Goal: Task Accomplishment & Management: Use online tool/utility

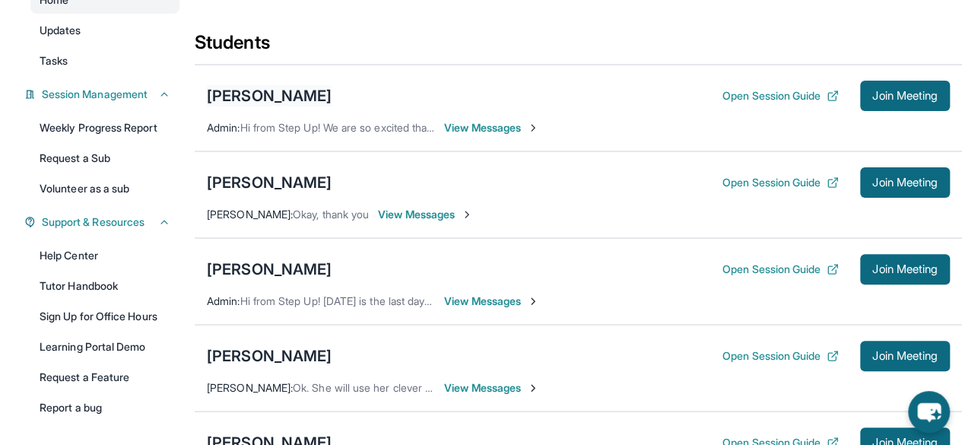
scroll to position [160, 0]
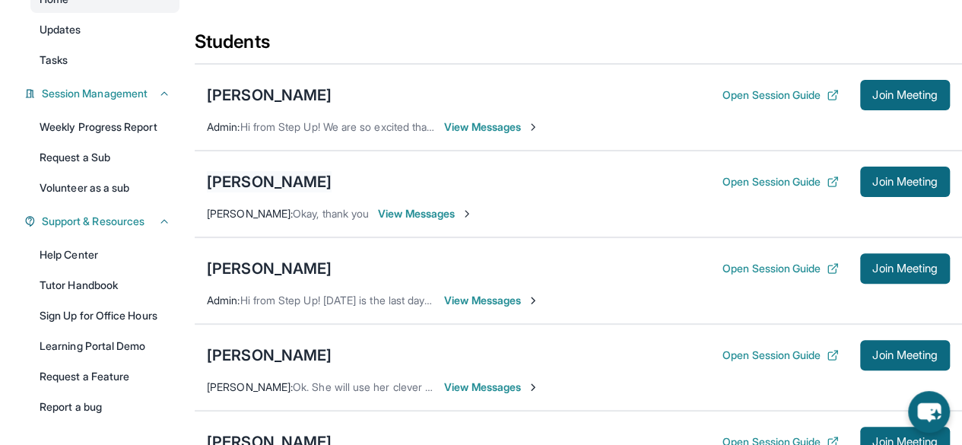
click at [260, 192] on div "[PERSON_NAME]" at bounding box center [269, 181] width 125 height 21
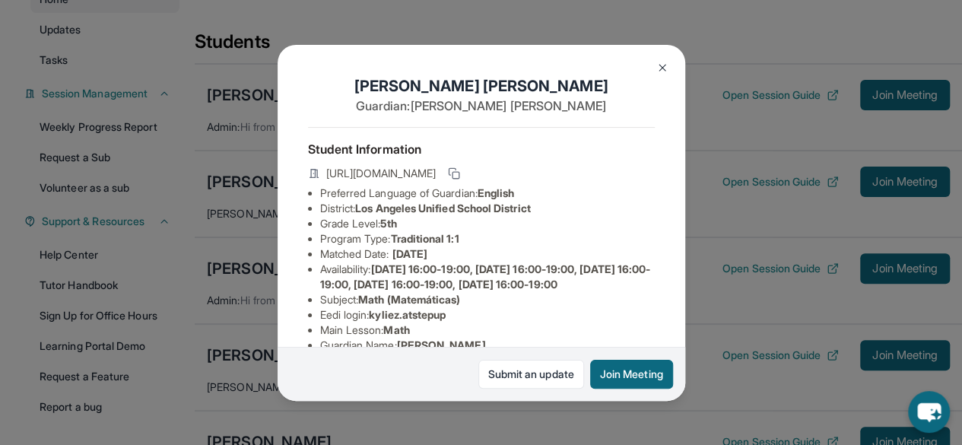
drag, startPoint x: 322, startPoint y: 186, endPoint x: 542, endPoint y: 186, distance: 219.8
click at [542, 186] on div "[URL][DOMAIN_NAME]" at bounding box center [481, 174] width 347 height 21
copy span "[DOMAIN_NAME][URL]"
click at [661, 66] on img at bounding box center [662, 68] width 12 height 12
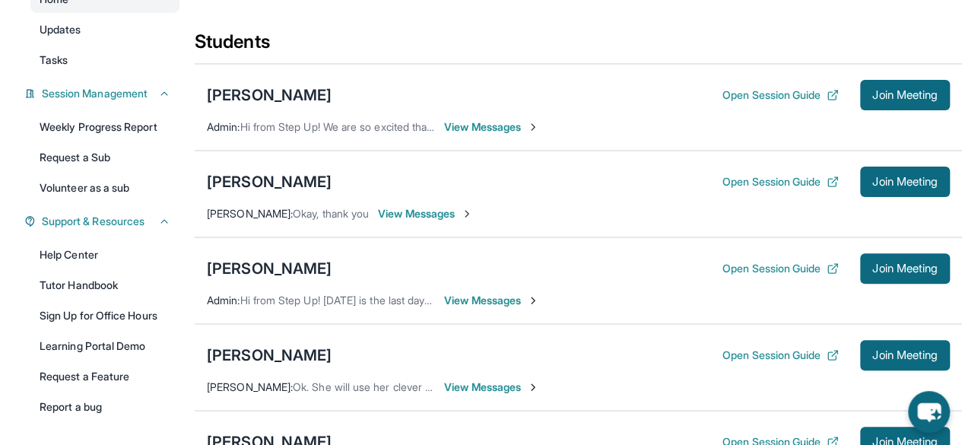
click at [429, 219] on span "View Messages" at bounding box center [425, 213] width 95 height 15
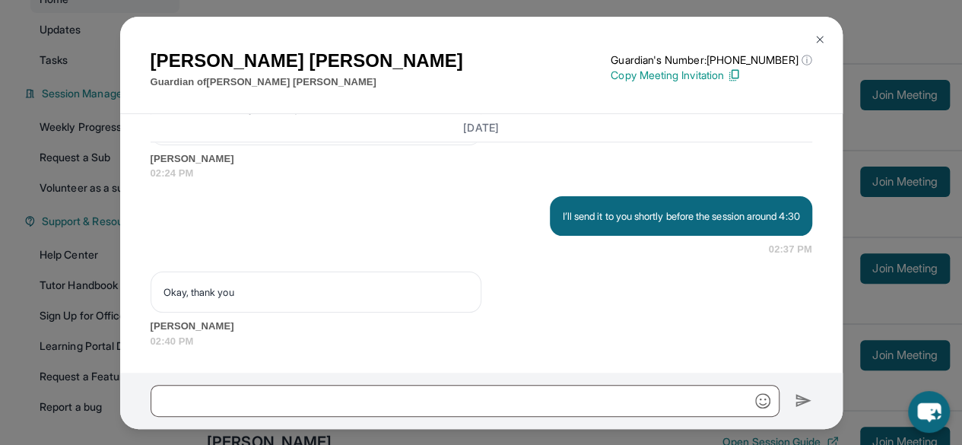
scroll to position [3951, 0]
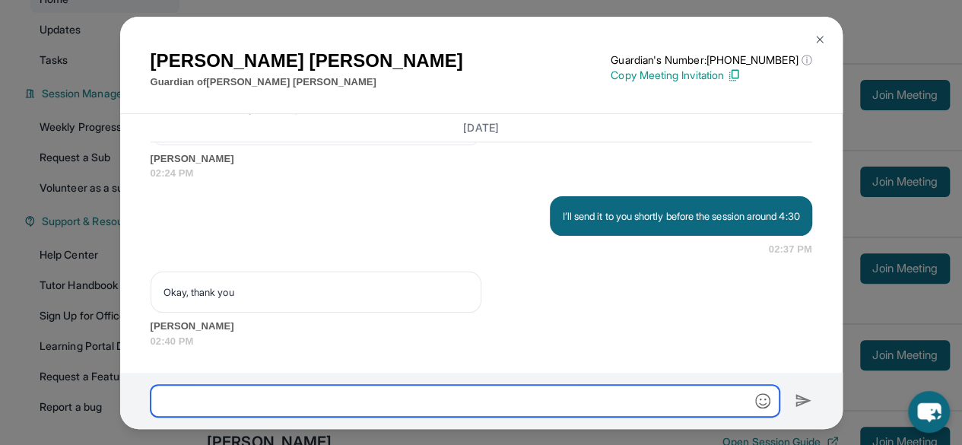
click at [410, 401] on input "text" at bounding box center [465, 401] width 629 height 32
paste input "**********"
drag, startPoint x: 410, startPoint y: 401, endPoint x: 65, endPoint y: 465, distance: 350.4
click at [65, 444] on html "Open sidebar Welcome, [PERSON_NAME] 👋 Update Information Title: Tutor/Mentor Ca…" at bounding box center [481, 272] width 962 height 865
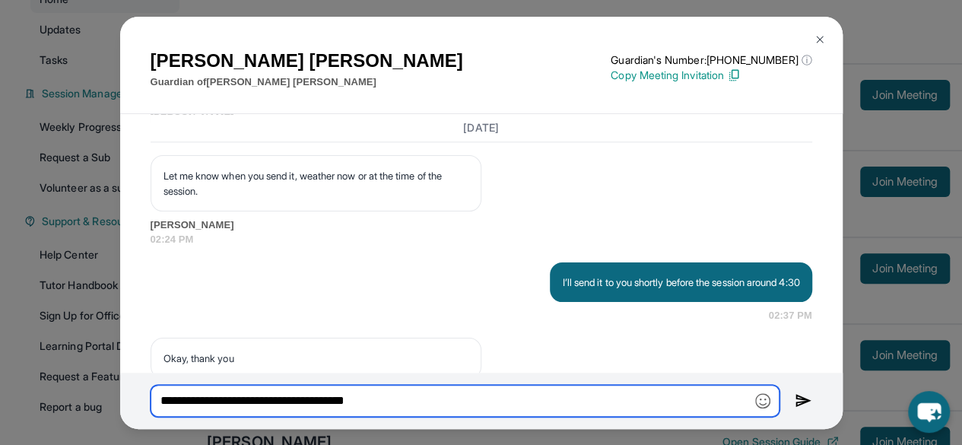
scroll to position [3785, 0]
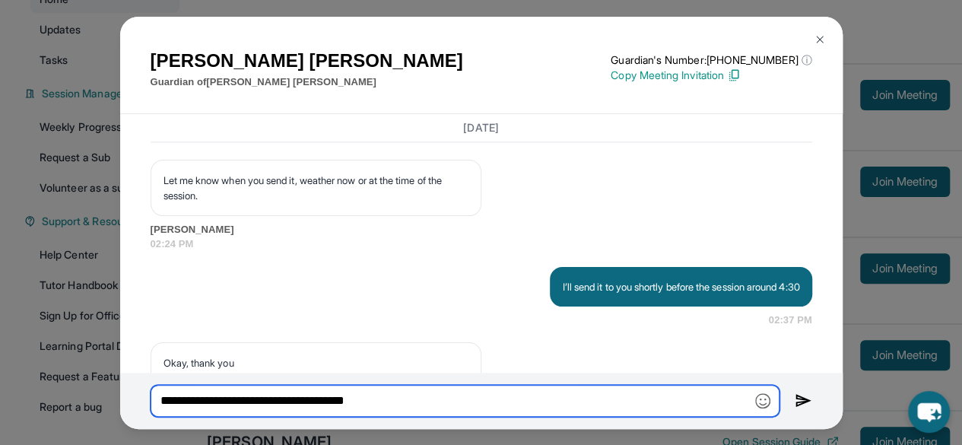
type input "**********"
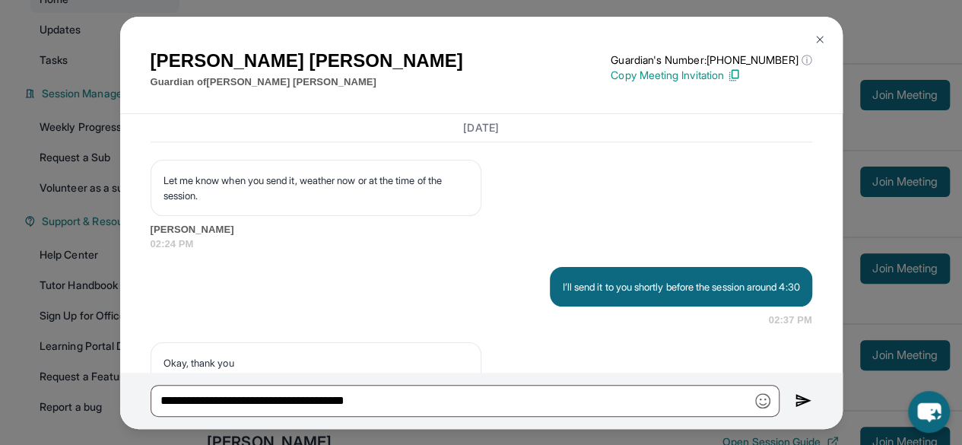
drag, startPoint x: 268, startPoint y: 187, endPoint x: 117, endPoint y: 206, distance: 151.8
click at [117, 206] on div "[PERSON_NAME] Guardian of [PERSON_NAME] Guardian's Number: [PHONE_NUMBER] ⓘ Thi…" at bounding box center [481, 222] width 962 height 445
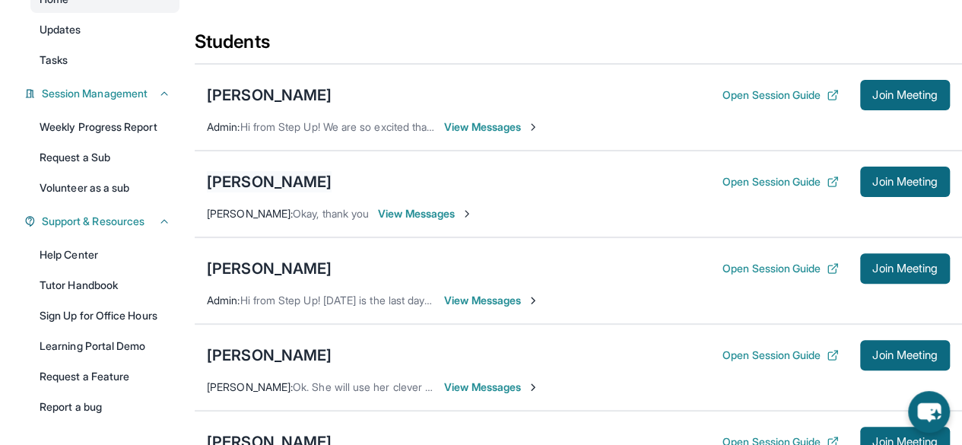
click at [265, 192] on div "[PERSON_NAME]" at bounding box center [269, 181] width 125 height 21
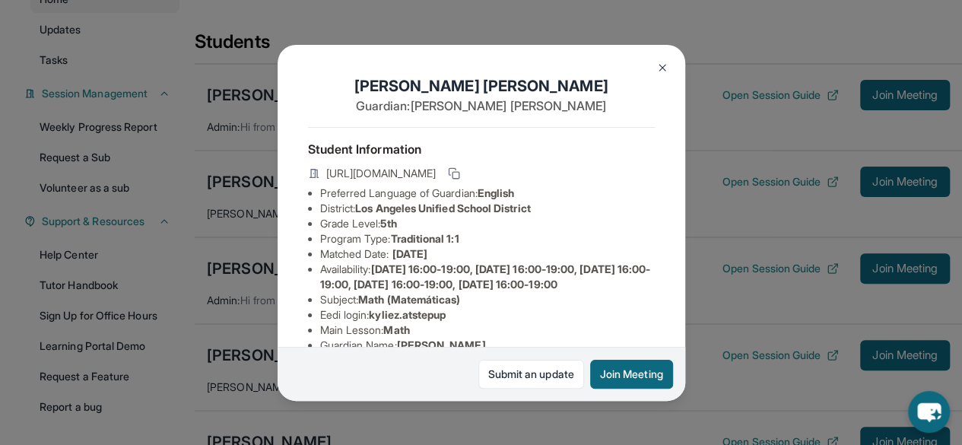
click at [659, 62] on img at bounding box center [662, 68] width 12 height 12
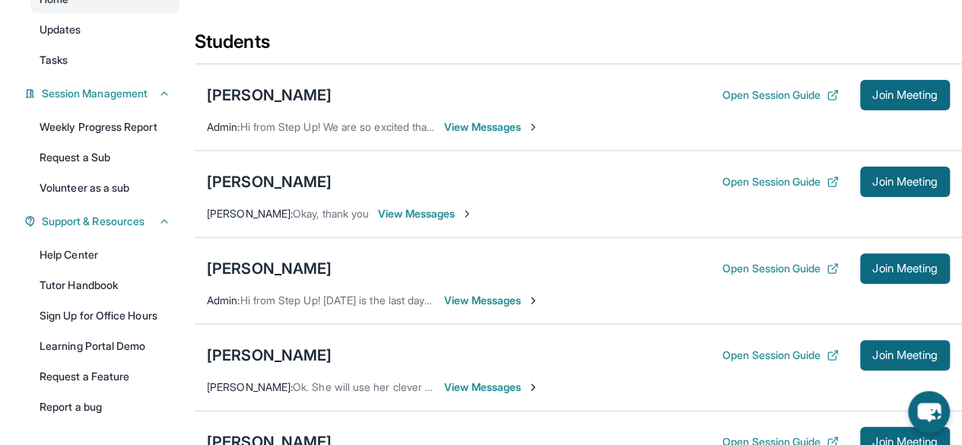
click at [438, 219] on span "View Messages" at bounding box center [425, 213] width 95 height 15
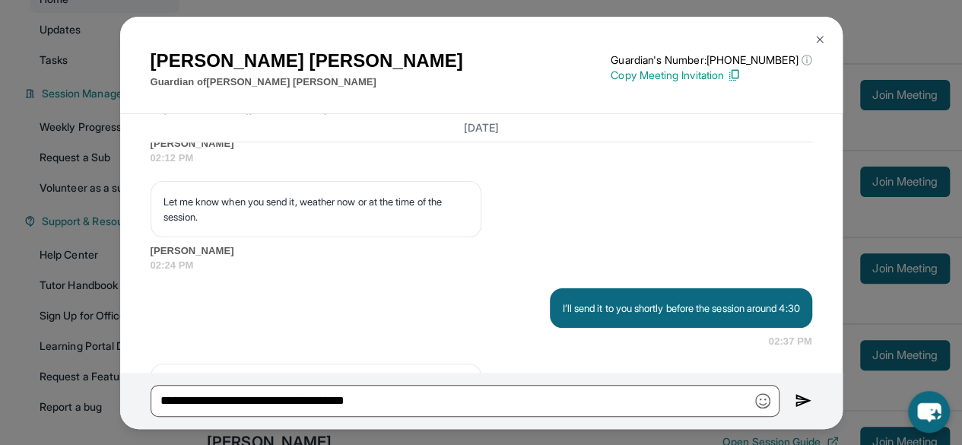
scroll to position [3756, 0]
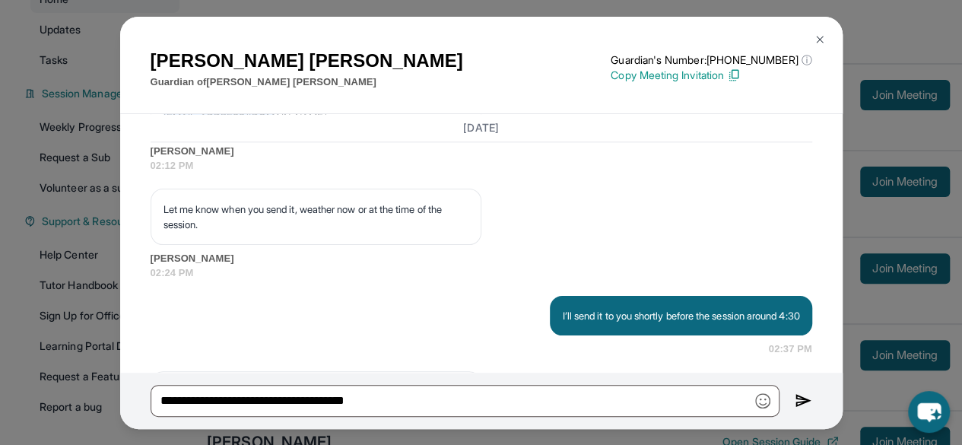
drag, startPoint x: 268, startPoint y: 214, endPoint x: 161, endPoint y: 212, distance: 107.2
click at [161, 138] on div "[EMAIL_ADDRESS][DOMAIN_NAME]" at bounding box center [316, 117] width 331 height 41
copy p "[EMAIL_ADDRESS][DOMAIN_NAME]"
click at [812, 37] on button at bounding box center [820, 39] width 30 height 30
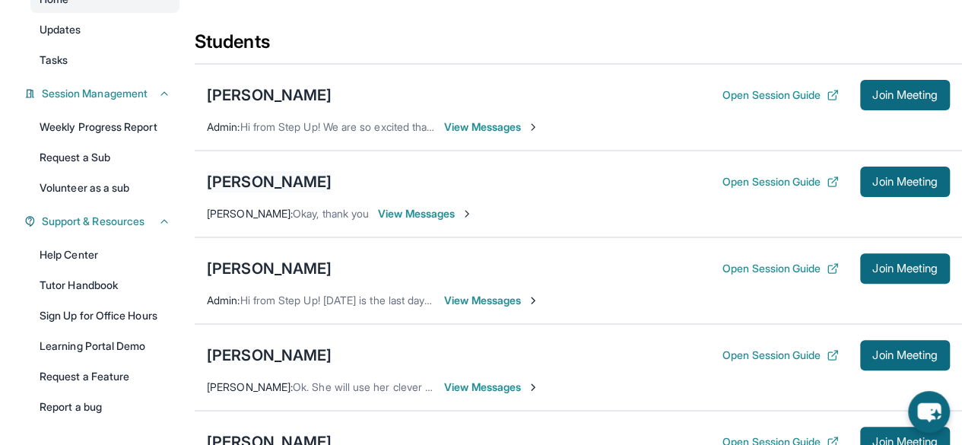
click at [268, 185] on div "[PERSON_NAME]" at bounding box center [269, 181] width 125 height 21
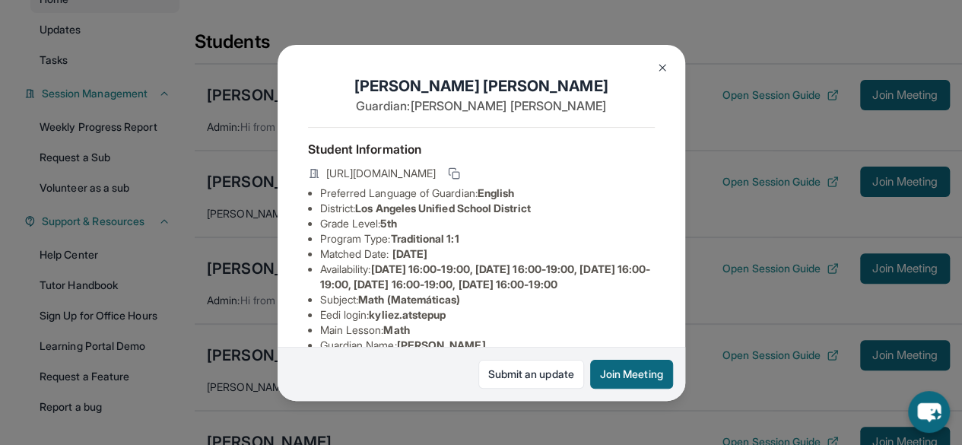
drag, startPoint x: 322, startPoint y: 186, endPoint x: 548, endPoint y: 182, distance: 225.1
click at [548, 182] on div "[URL][DOMAIN_NAME]" at bounding box center [481, 174] width 347 height 21
copy span "[DOMAIN_NAME][URL]"
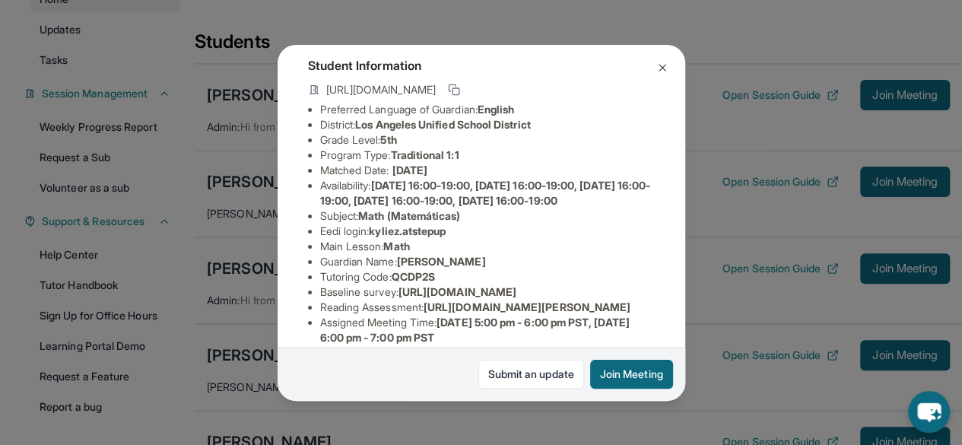
scroll to position [83, 0]
click at [614, 373] on button "Join Meeting" at bounding box center [631, 374] width 83 height 29
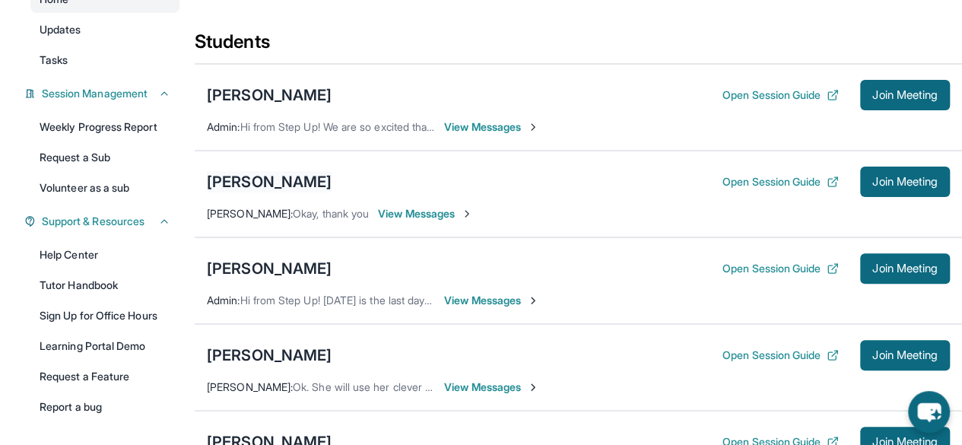
click at [276, 192] on div "[PERSON_NAME]" at bounding box center [269, 181] width 125 height 21
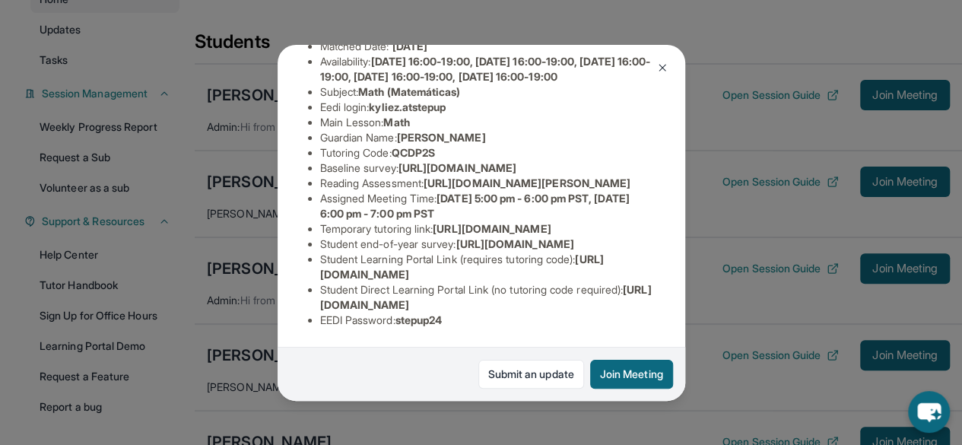
scroll to position [303, 0]
click at [433, 235] on span "[URL][DOMAIN_NAME]" at bounding box center [492, 228] width 118 height 13
click at [402, 202] on li "Assigned Meeting Time : [DATE] 5:00 pm - 6:00 pm PST, [DATE] 6:00 pm - 7:00 pm …" at bounding box center [487, 206] width 335 height 30
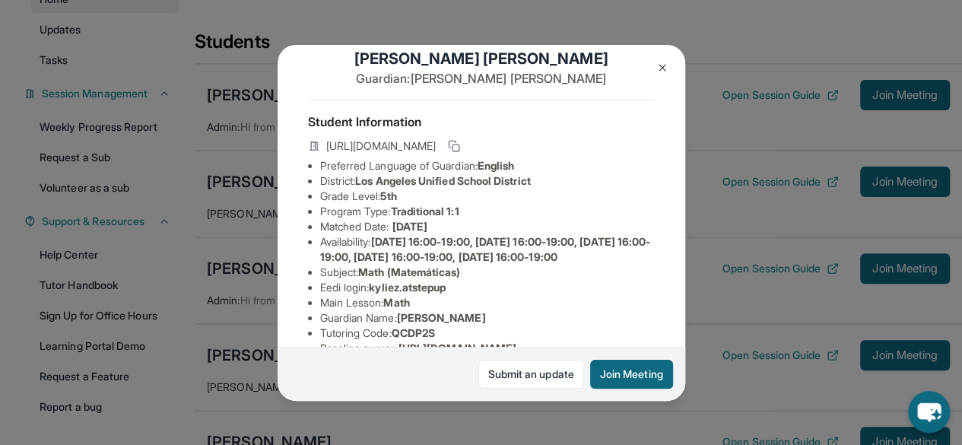
scroll to position [27, 0]
click at [436, 154] on span "[URL][DOMAIN_NAME]" at bounding box center [381, 146] width 110 height 15
